Goal: Communication & Community: Answer question/provide support

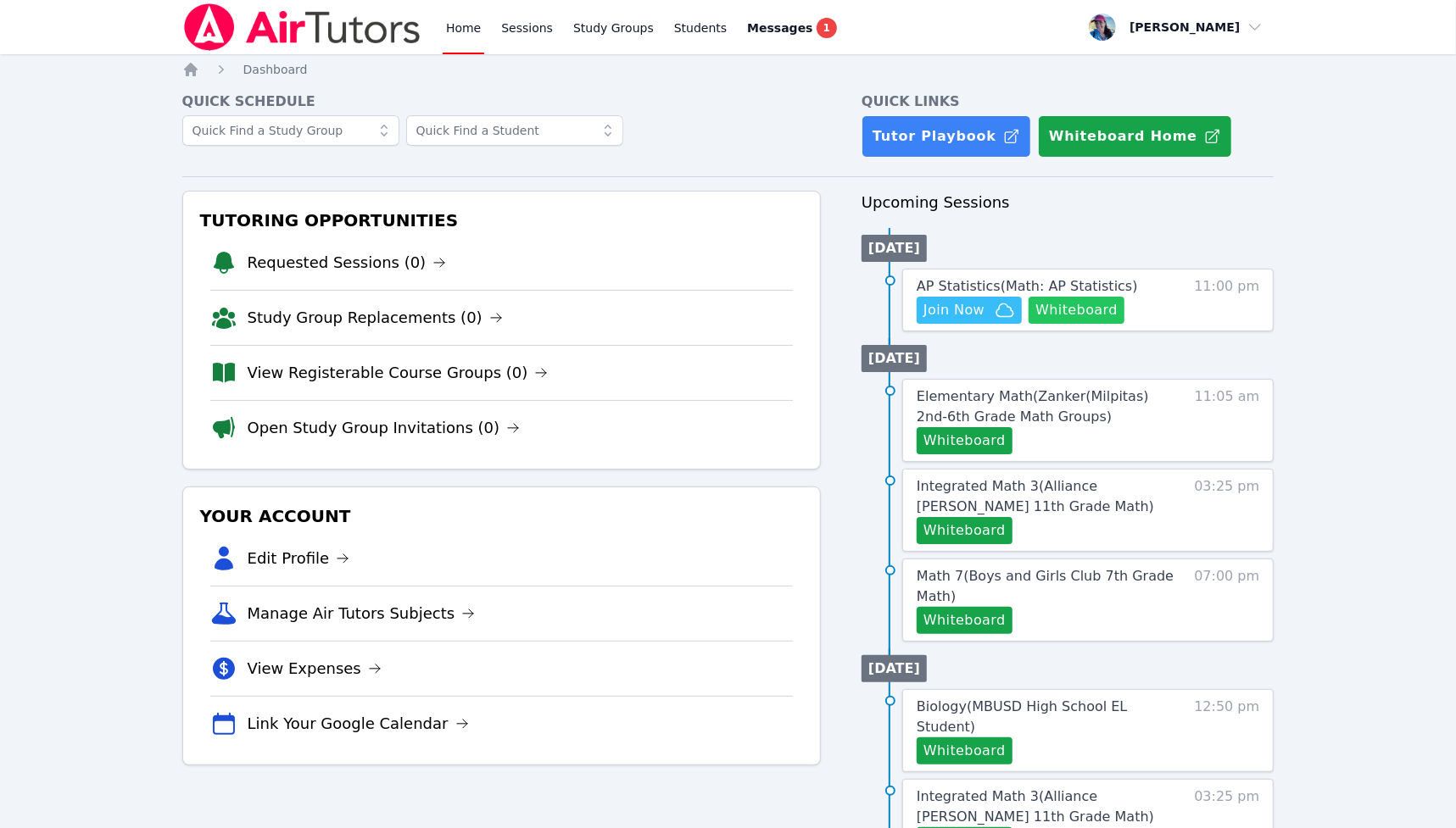
click at [1082, 308] on button "Whiteboard" at bounding box center [1076, 310] width 96 height 27
click at [994, 307] on icon "button" at bounding box center [1004, 310] width 20 height 20
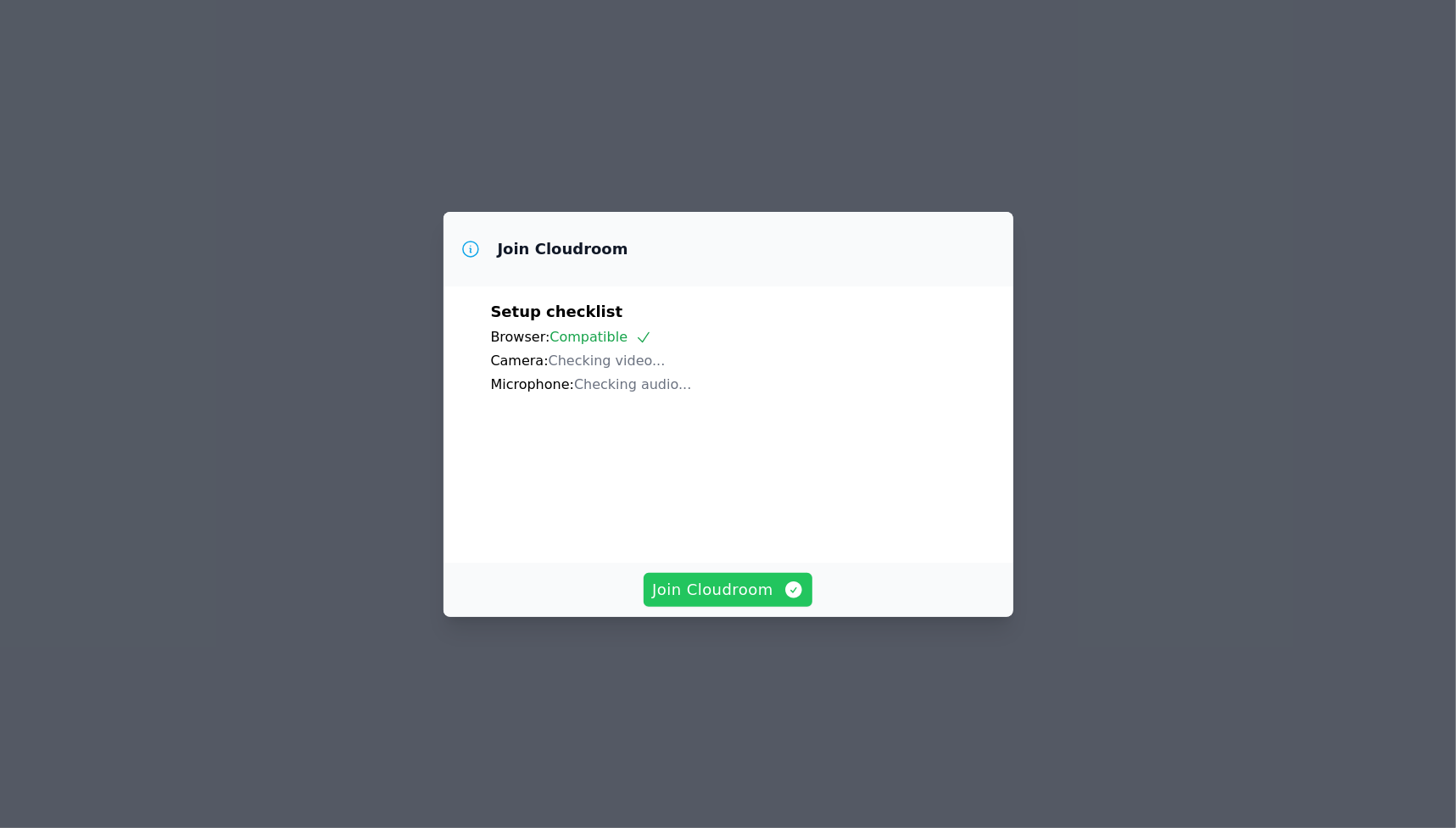
click at [727, 602] on span "Join Cloudroom" at bounding box center [728, 589] width 152 height 24
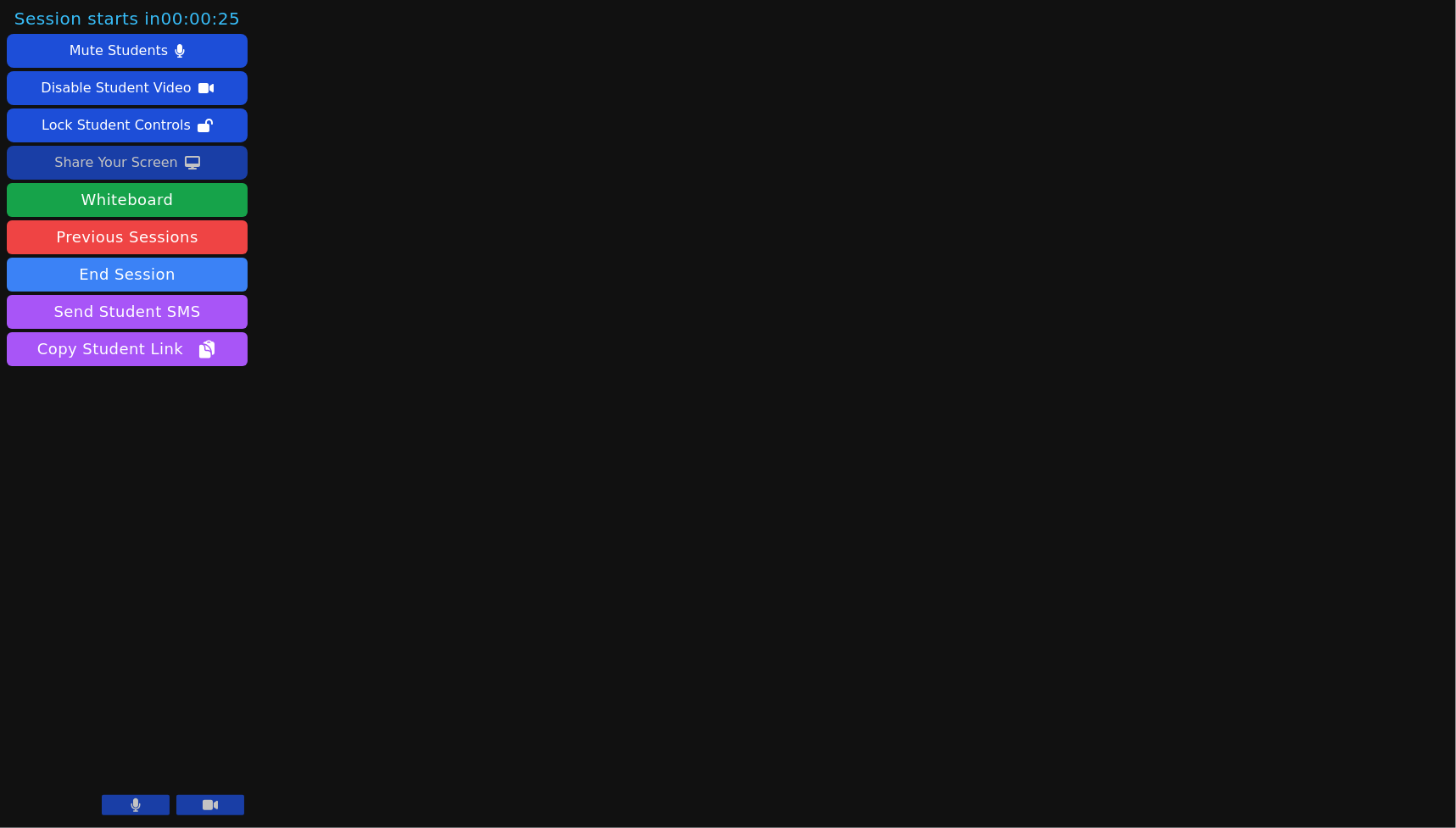
click at [154, 161] on div "Share Your Screen" at bounding box center [116, 162] width 124 height 27
